Goal: Task Accomplishment & Management: Manage account settings

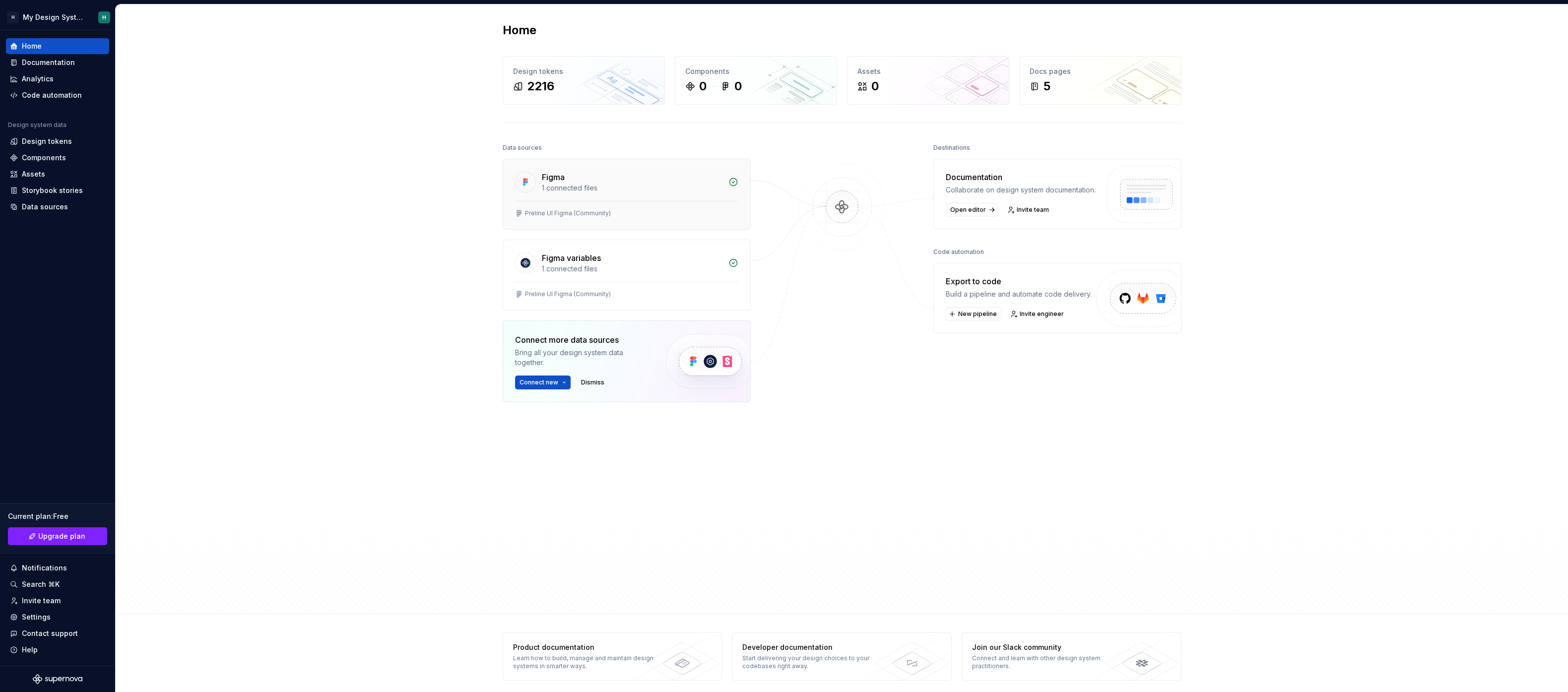
click at [572, 189] on div "1 connected files" at bounding box center [631, 187] width 181 height 10
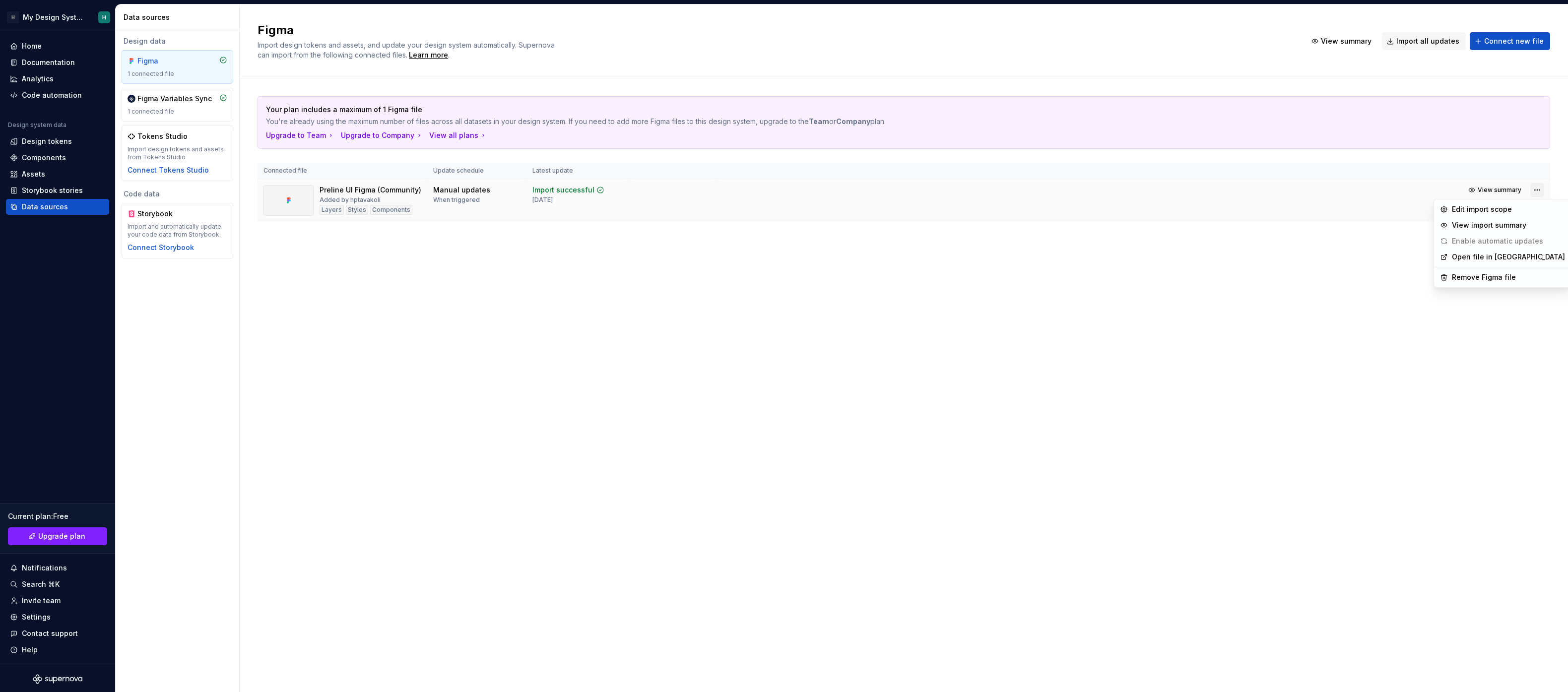
click at [1538, 189] on html "H My Design System H Home Documentation Analytics Code automation Design system…" at bounding box center [784, 346] width 1568 height 692
click at [1478, 275] on div "Remove Figma file" at bounding box center [1508, 277] width 113 height 10
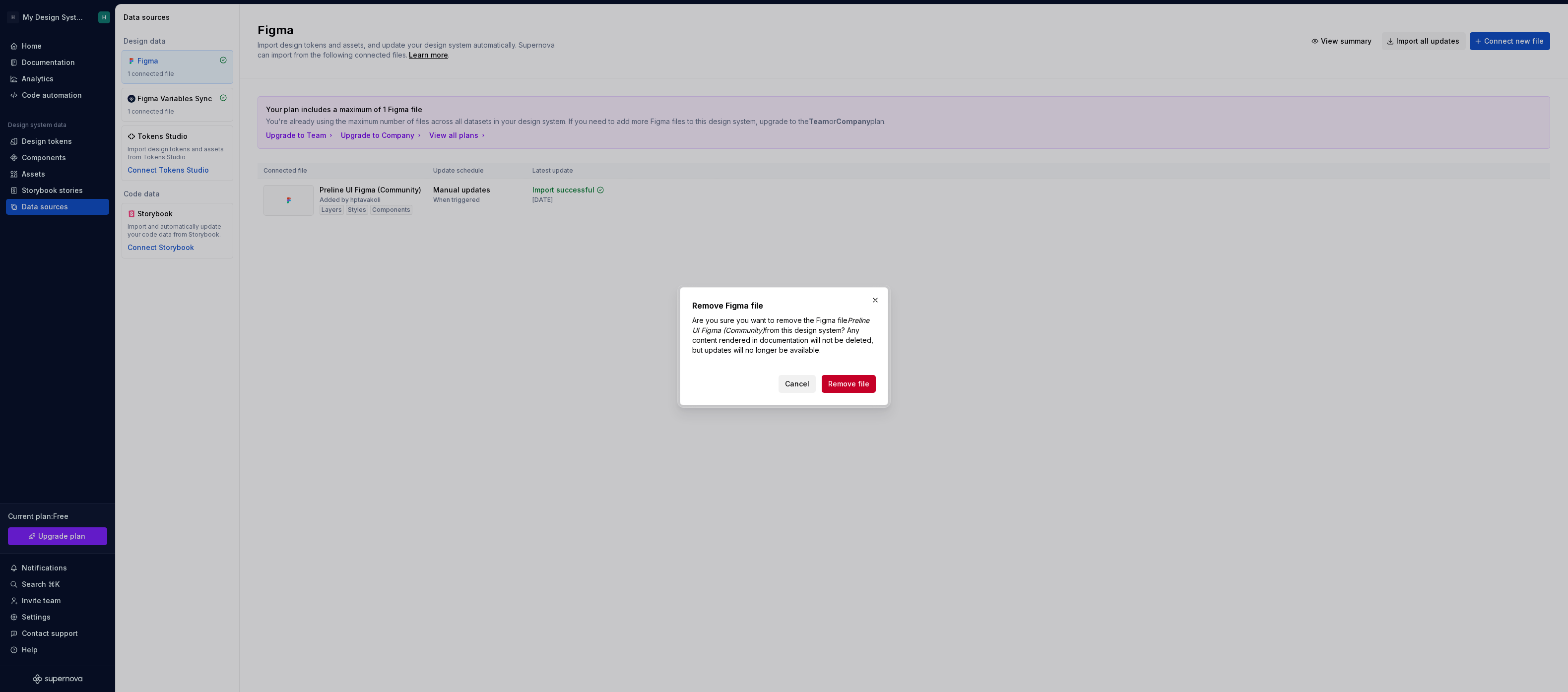
click at [809, 389] on span "Cancel" at bounding box center [797, 384] width 24 height 10
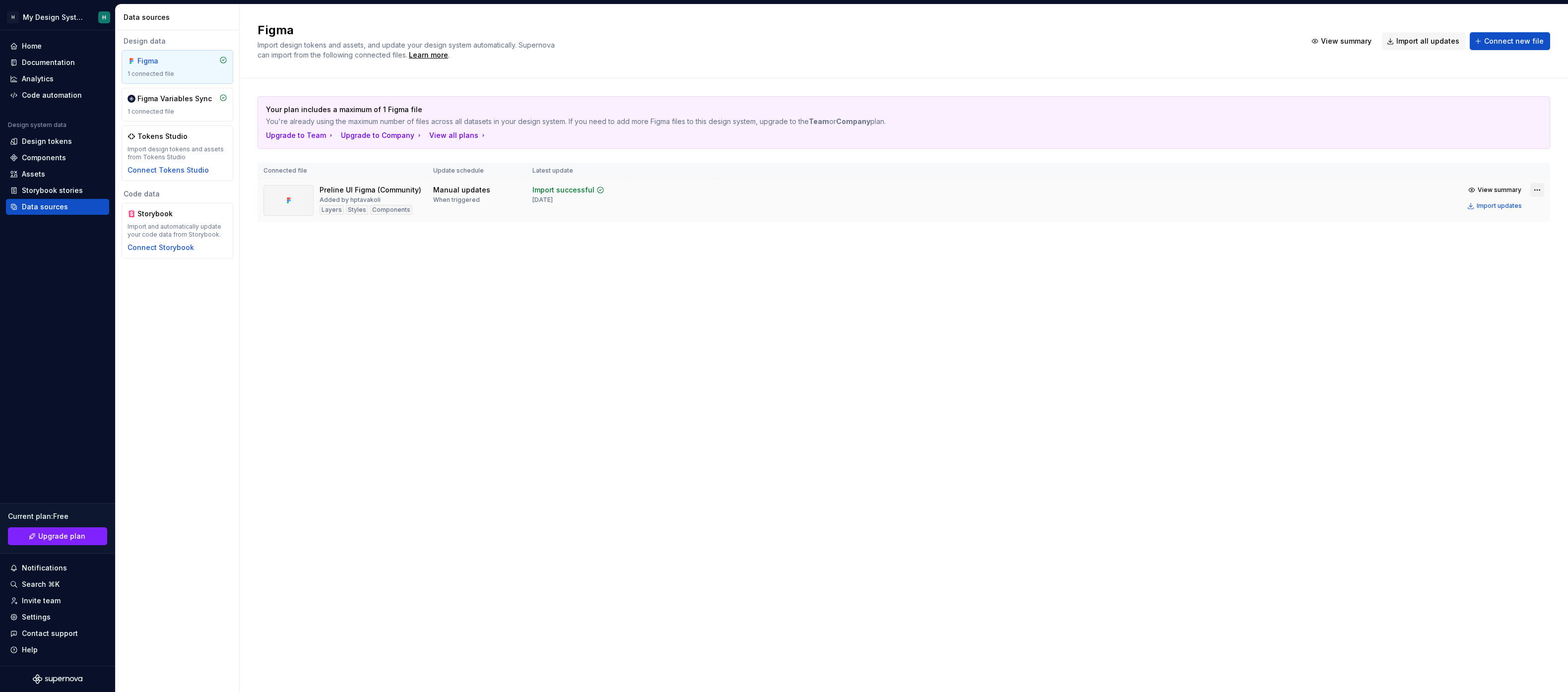
click at [1536, 190] on html "H My Design System H Home Documentation Analytics Code automation Design system…" at bounding box center [784, 346] width 1568 height 692
click at [1464, 274] on div "Remove Figma file" at bounding box center [1508, 277] width 113 height 10
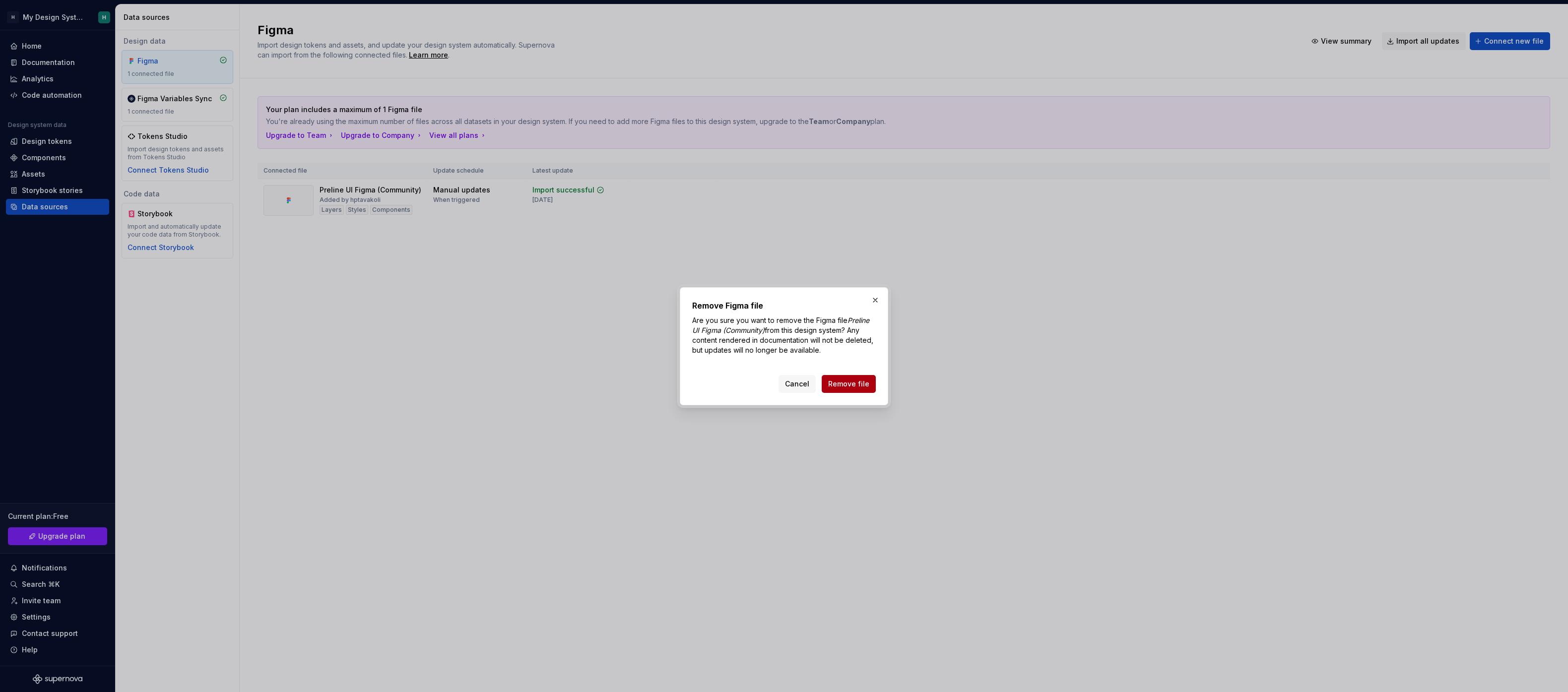
click at [855, 389] on button "Remove file" at bounding box center [849, 384] width 54 height 17
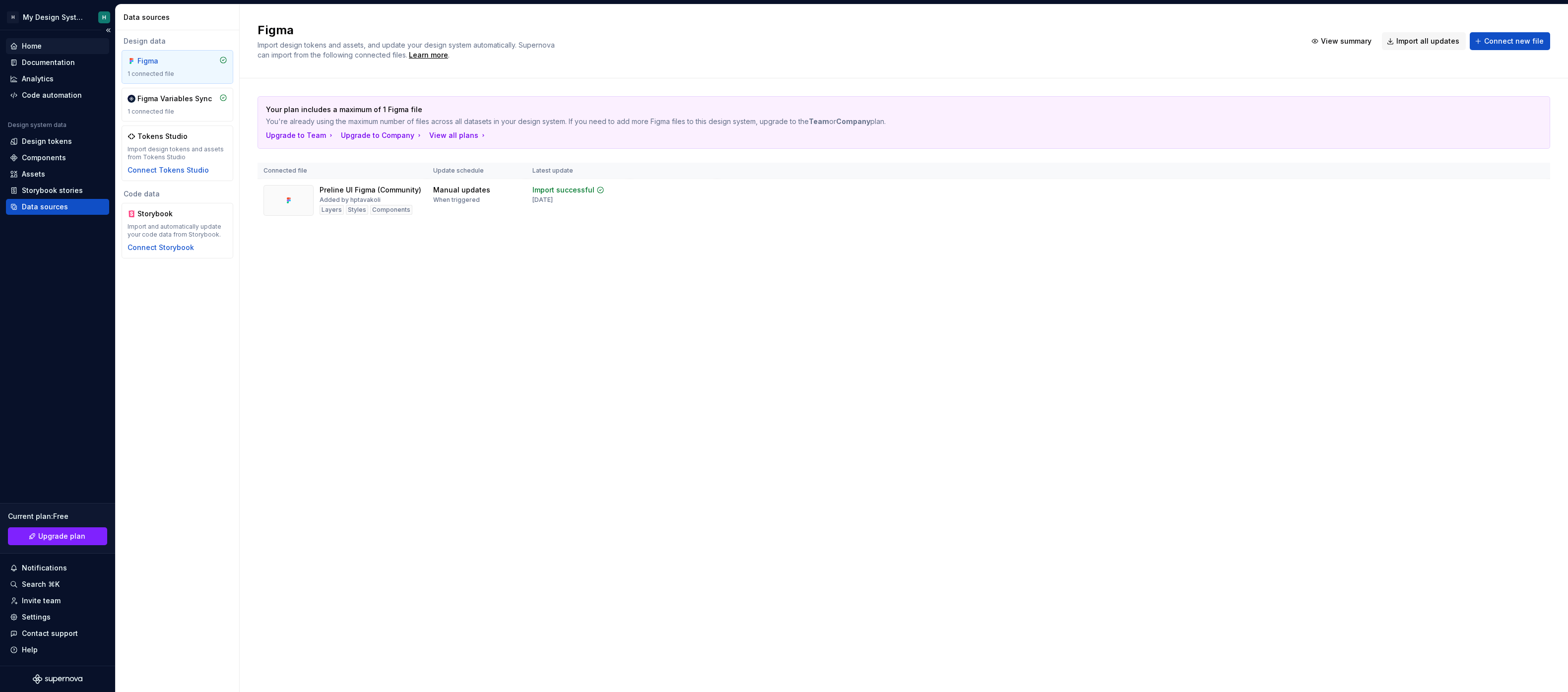
click at [29, 51] on div "Home" at bounding box center [57, 46] width 103 height 15
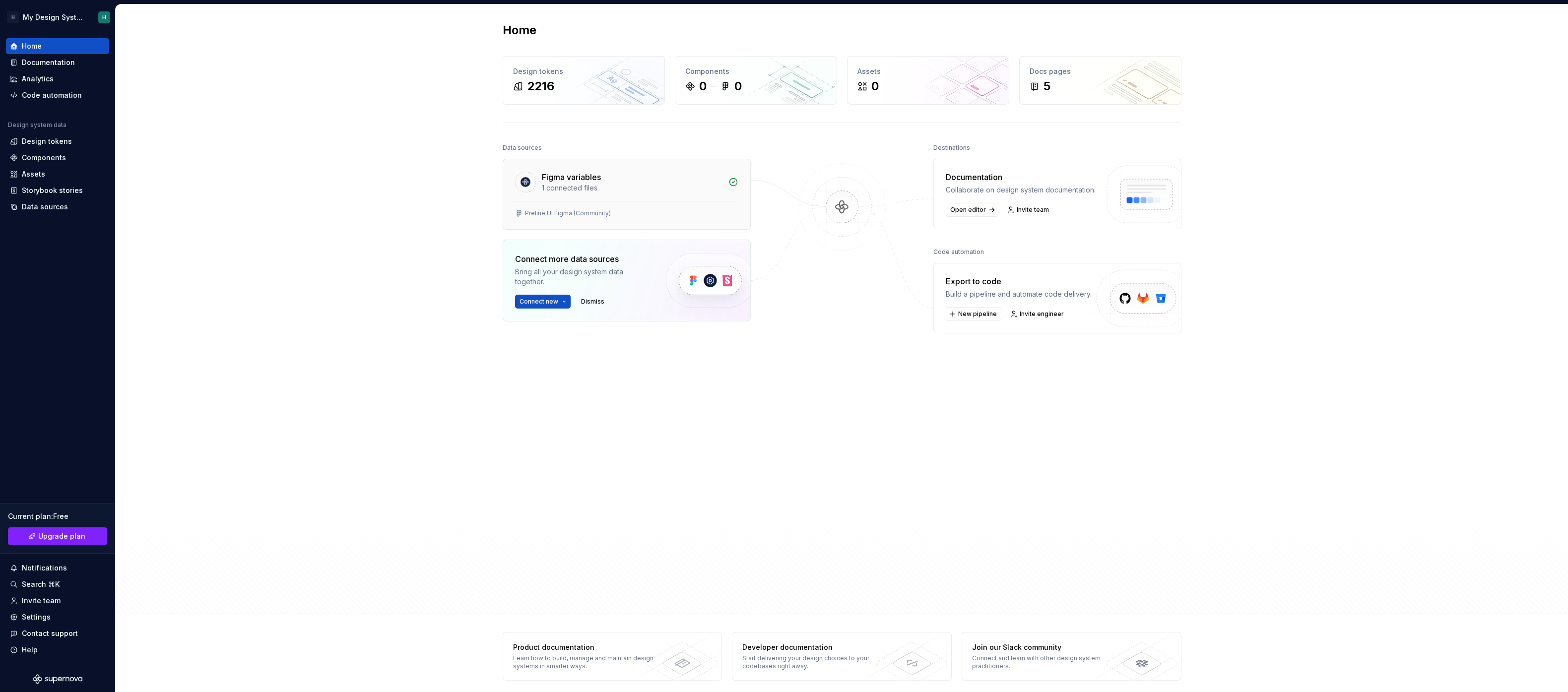
click at [616, 189] on div "1 connected files" at bounding box center [631, 187] width 181 height 10
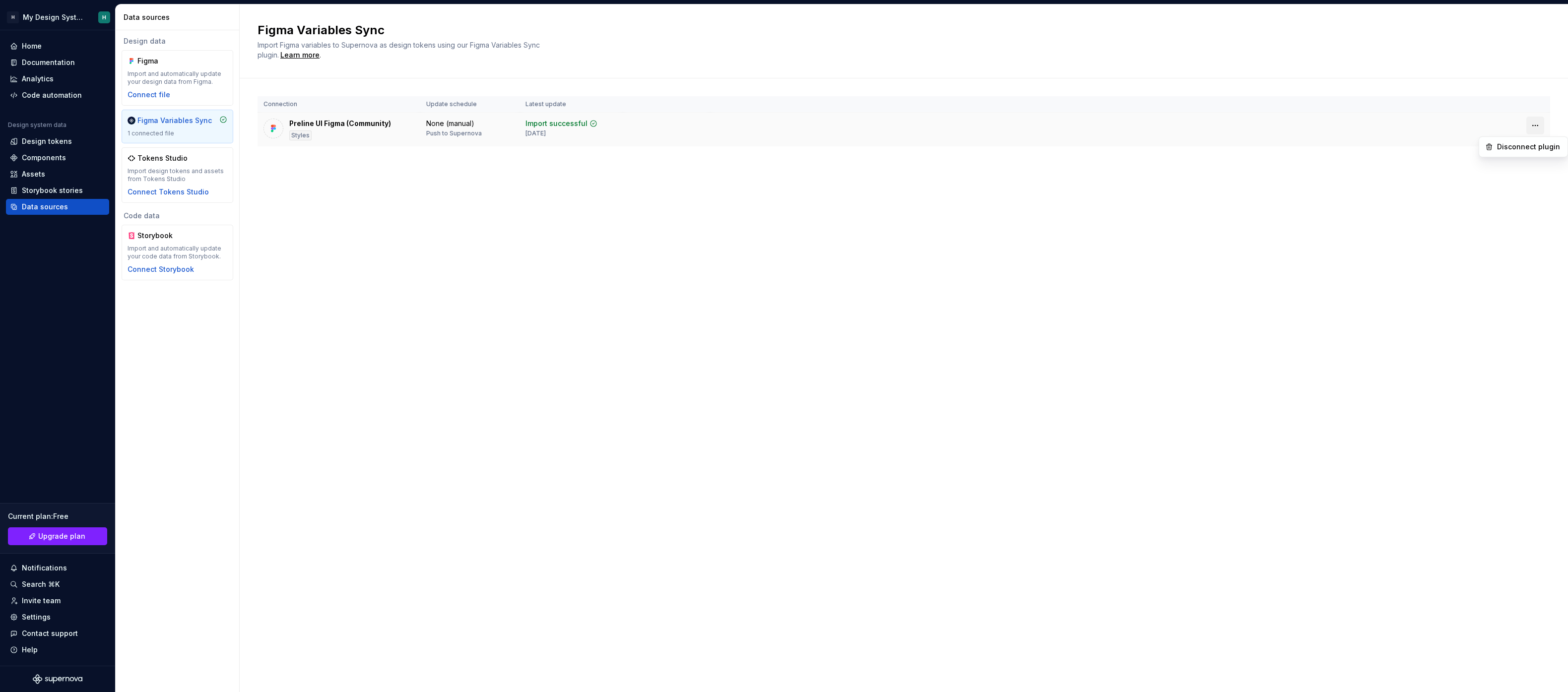
click at [1526, 124] on html "H My Design System H Home Documentation Analytics Code automation Design system…" at bounding box center [784, 346] width 1568 height 692
click at [1524, 153] on div "Disconnect plugin" at bounding box center [1523, 147] width 84 height 15
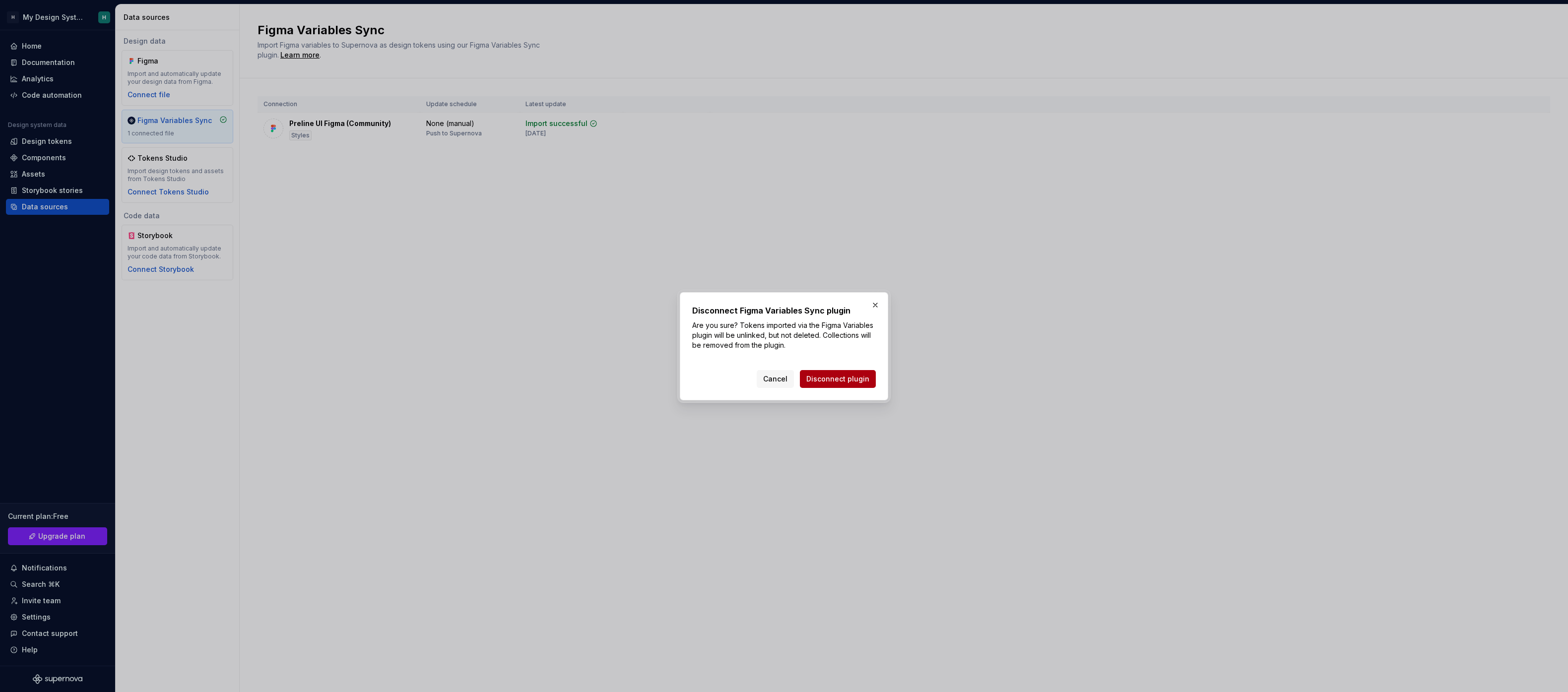
click at [828, 375] on span "Disconnect plugin" at bounding box center [837, 379] width 63 height 10
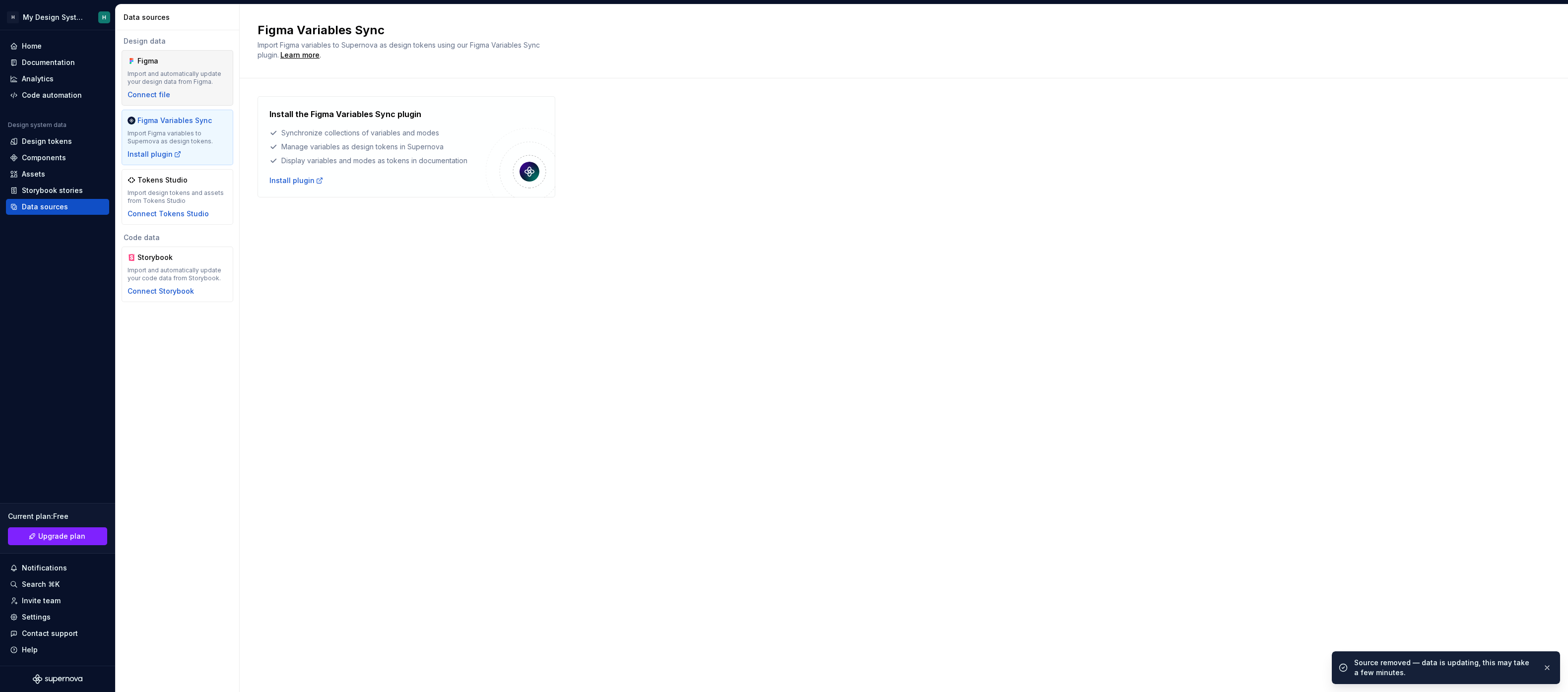
click at [166, 75] on div "Import and automatically update your design data from Figma." at bounding box center [177, 77] width 100 height 15
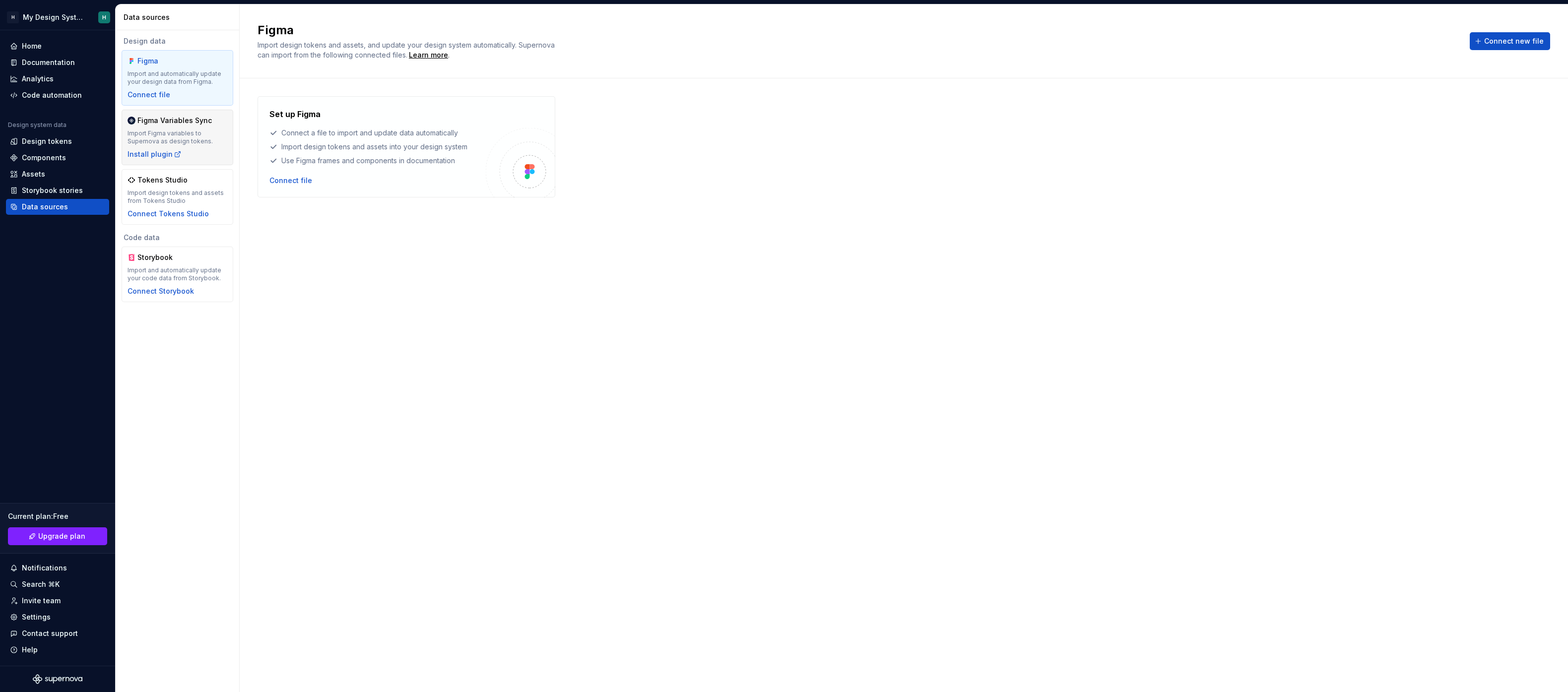
click at [166, 147] on div "Figma Variables Sync Import Figma variables to Supernova as design tokens. Inst…" at bounding box center [177, 137] width 100 height 43
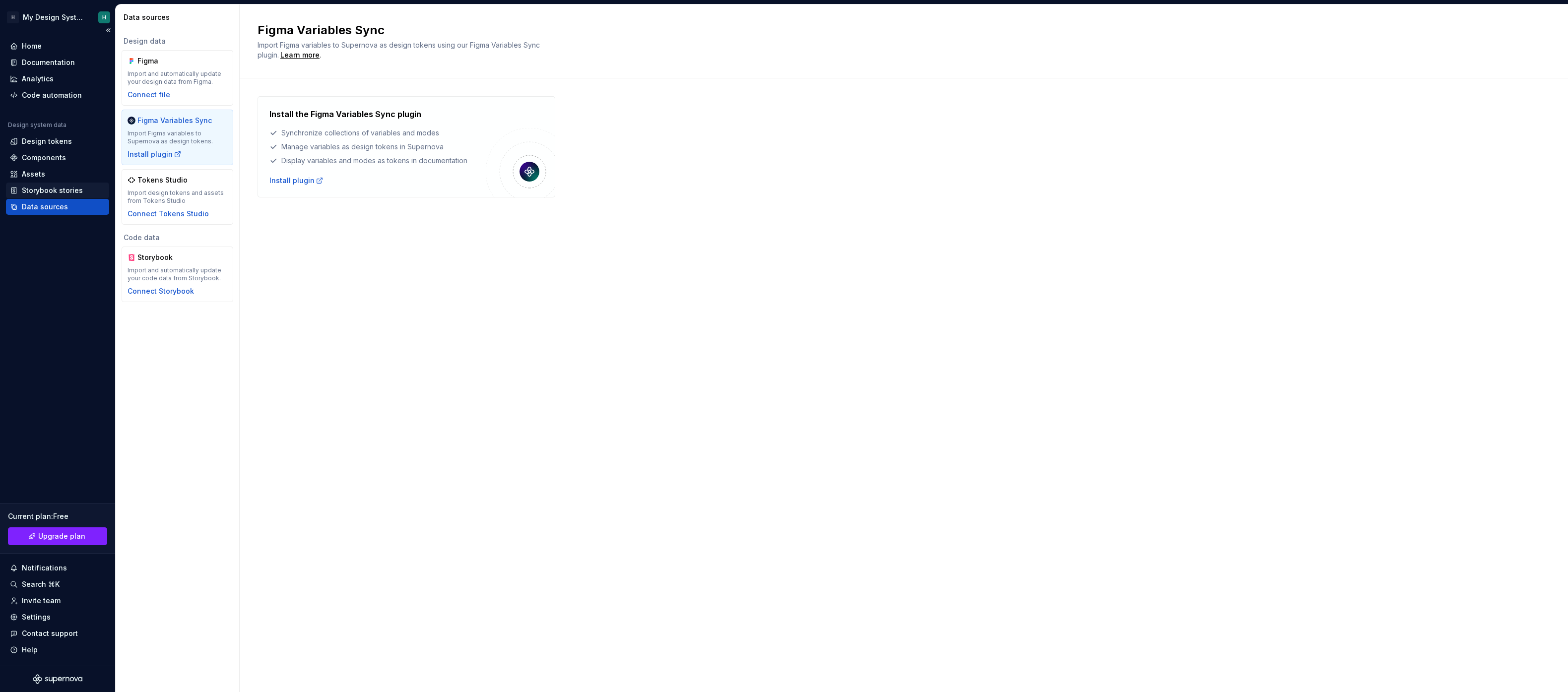
click at [59, 195] on div "Storybook stories" at bounding box center [52, 190] width 61 height 10
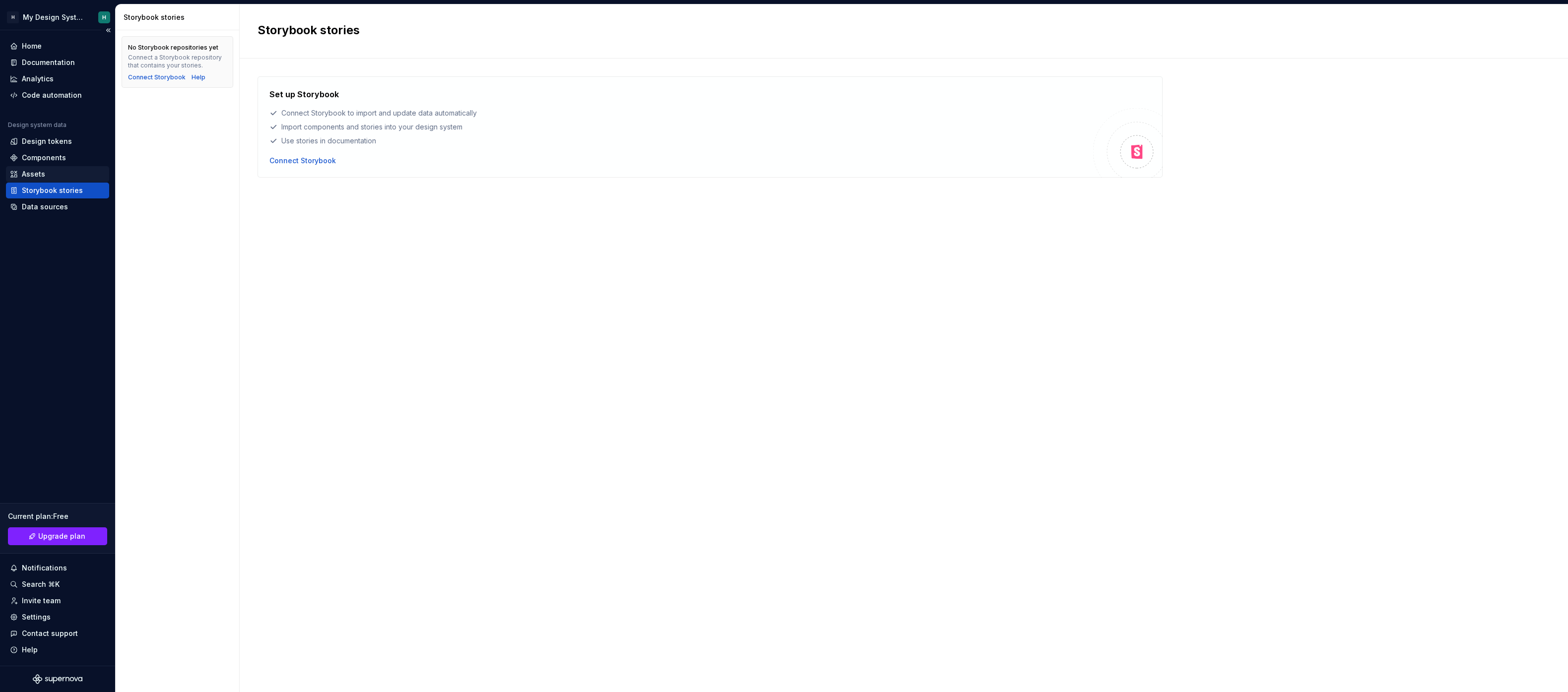
click at [58, 167] on div "Assets" at bounding box center [57, 174] width 103 height 15
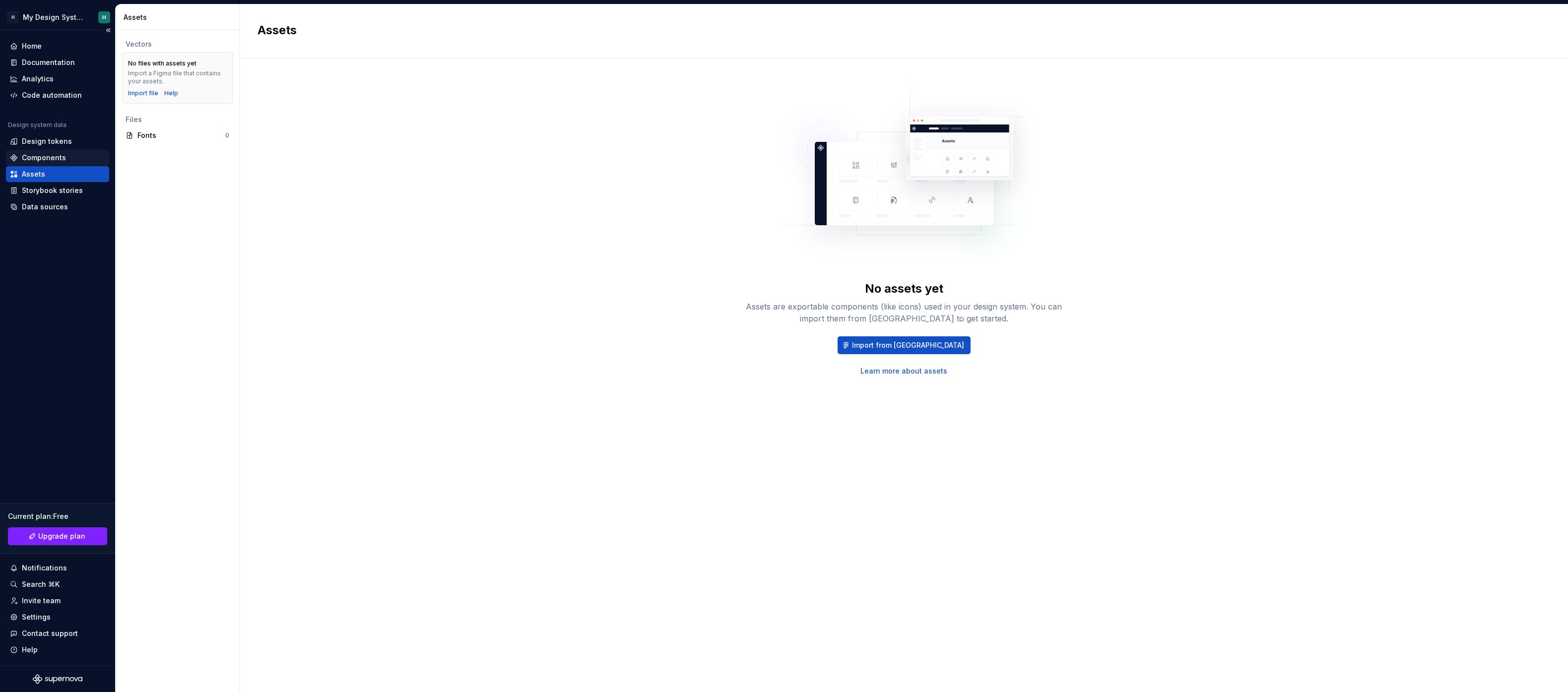
click at [58, 159] on div "Components" at bounding box center [44, 158] width 44 height 10
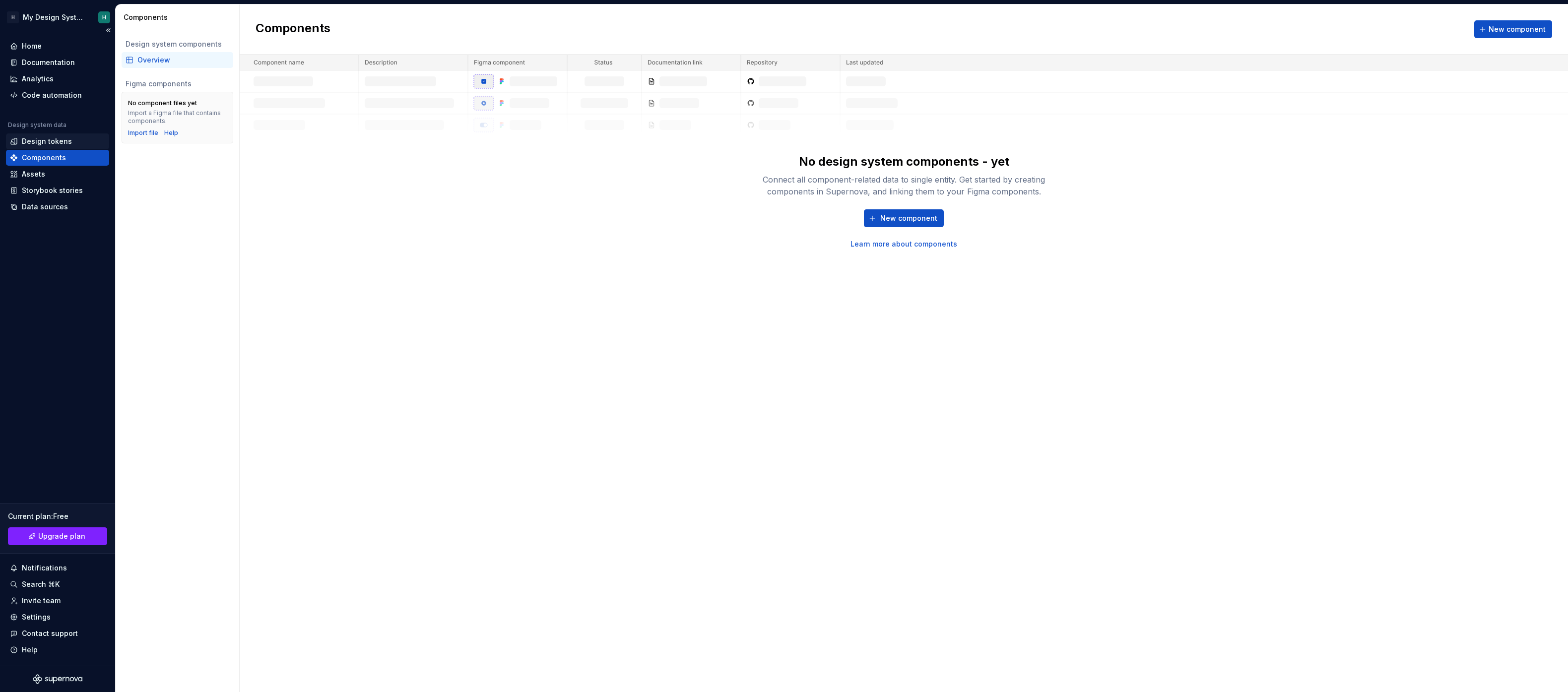
click at [59, 135] on div "Design tokens" at bounding box center [57, 141] width 103 height 15
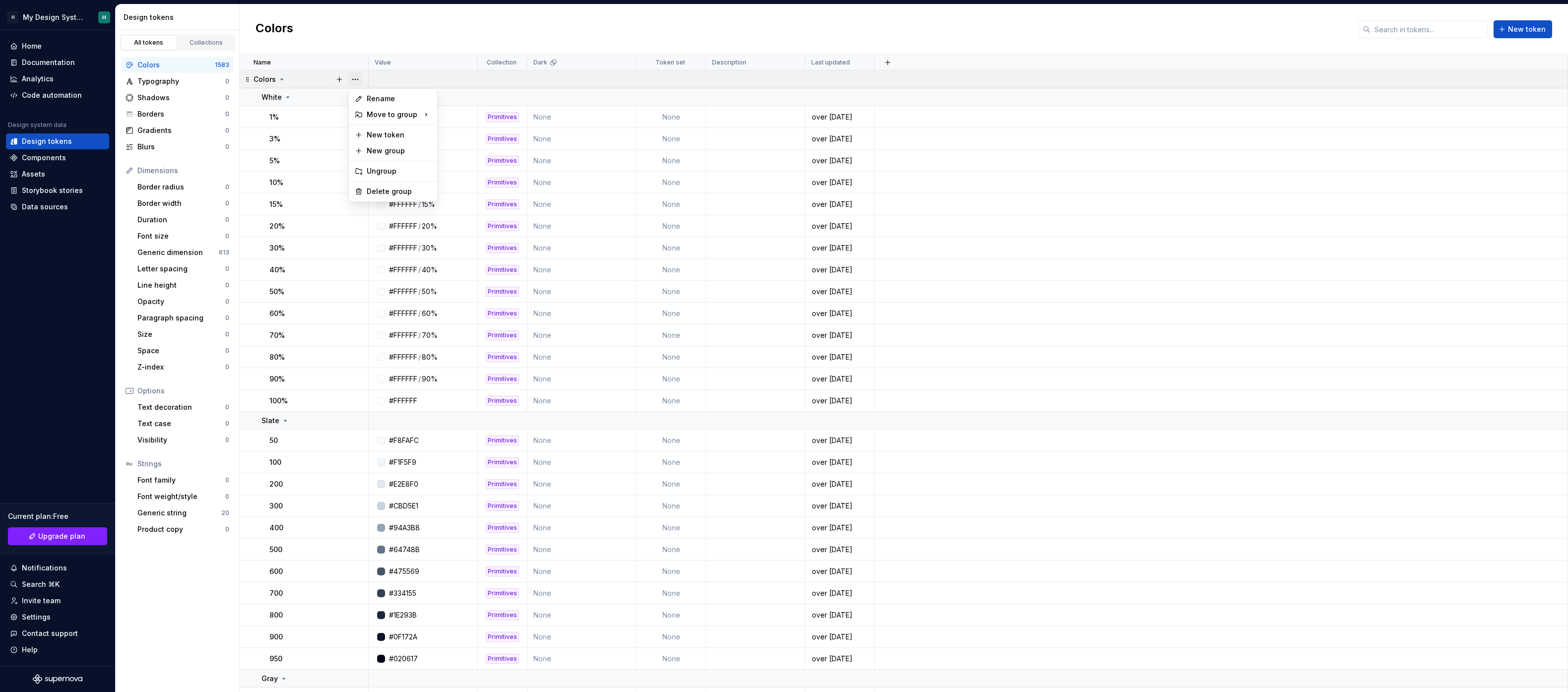
click at [361, 81] on button "button" at bounding box center [355, 79] width 14 height 14
click at [369, 187] on div "Delete group" at bounding box center [398, 191] width 65 height 10
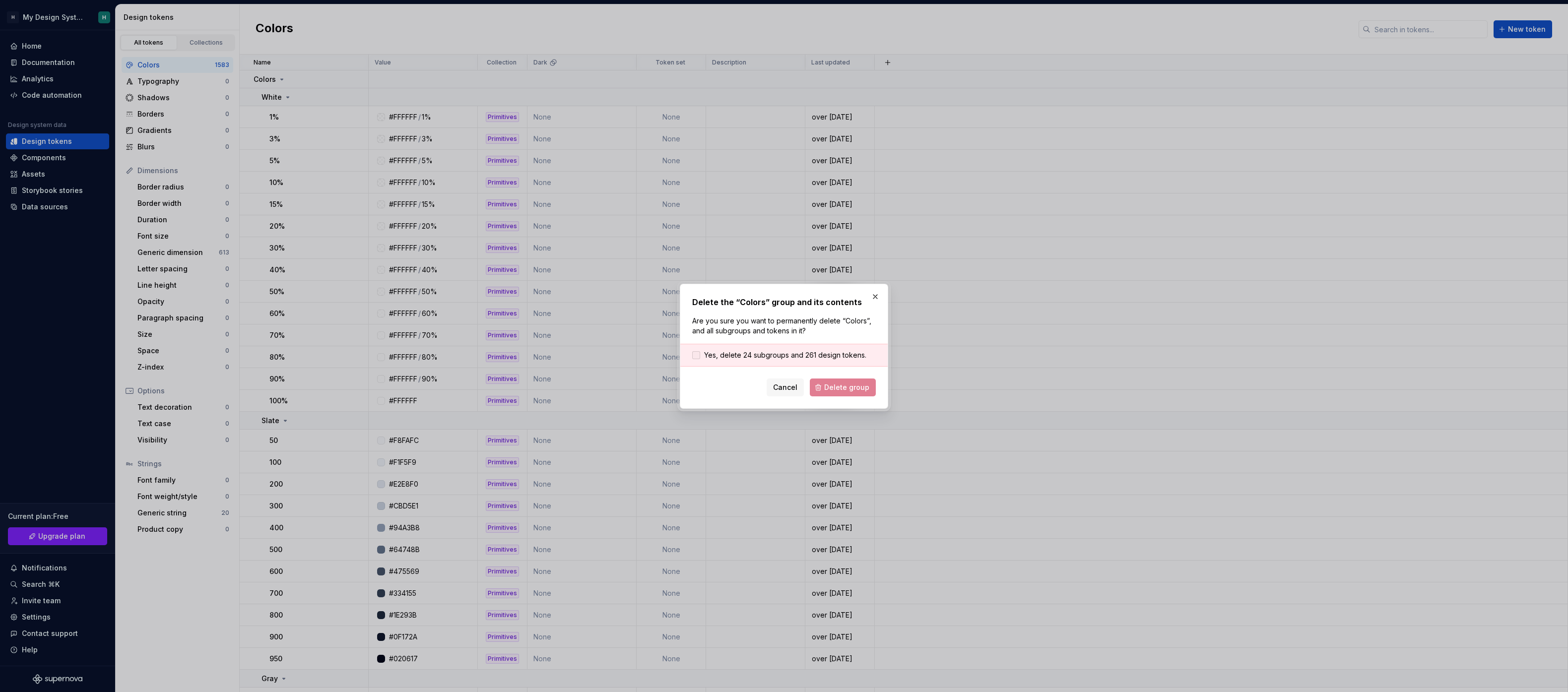
click at [794, 358] on span "Yes, delete 24 subgroups and 261 design tokens." at bounding box center [785, 355] width 162 height 10
click at [829, 383] on span "Delete group" at bounding box center [847, 388] width 45 height 10
